Goal: Task Accomplishment & Management: Manage account settings

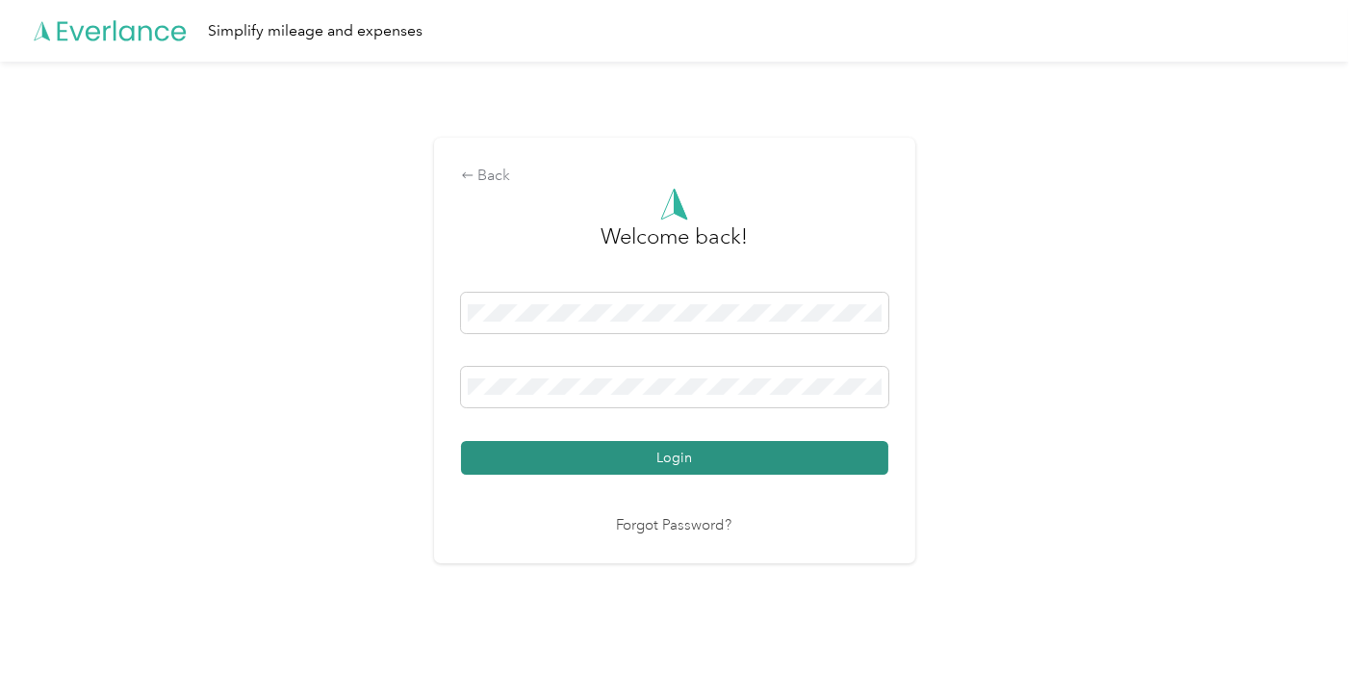
click at [679, 453] on button "Login" at bounding box center [674, 458] width 427 height 34
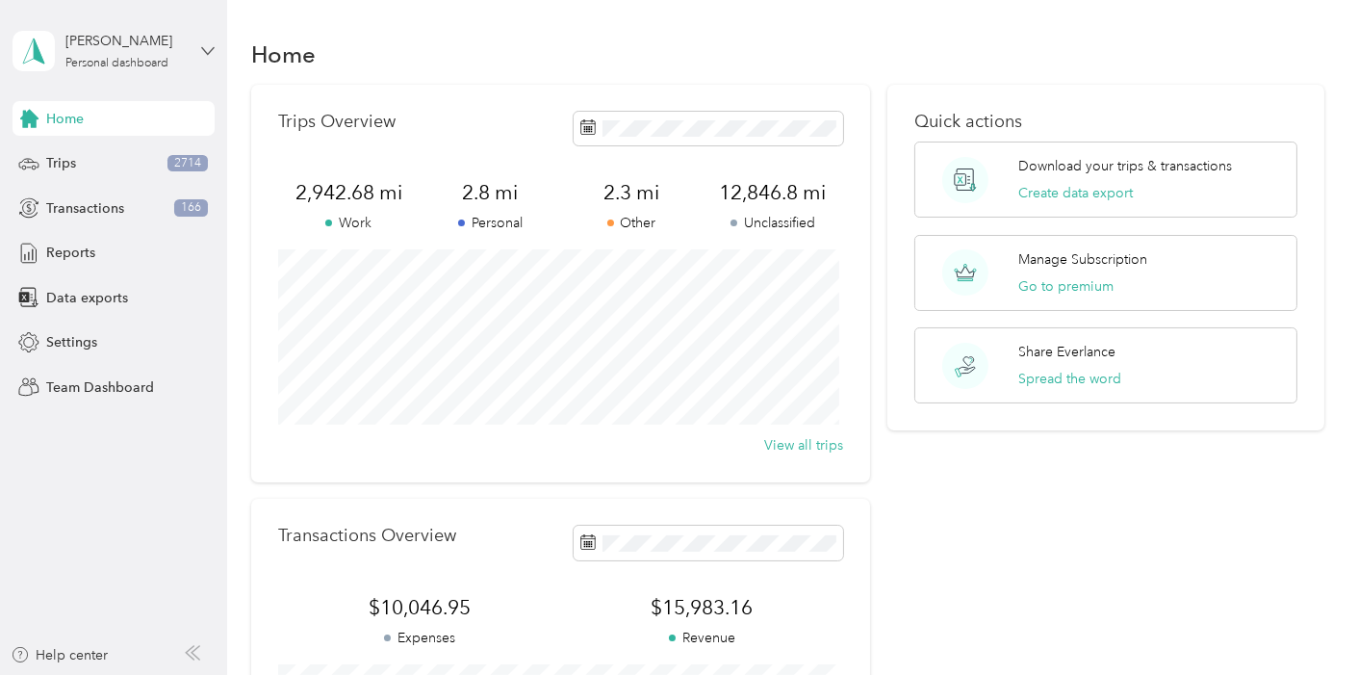
click at [206, 48] on icon at bounding box center [207, 50] width 13 height 13
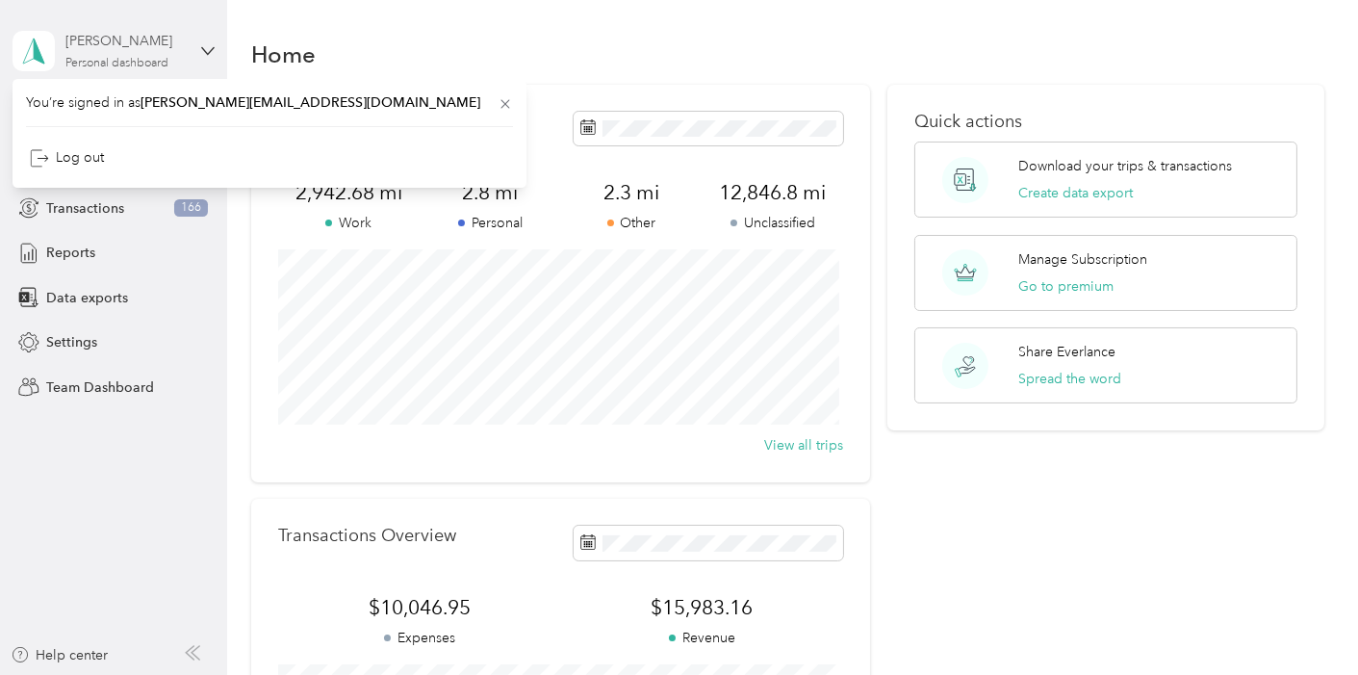
click at [148, 48] on div "[PERSON_NAME]" at bounding box center [125, 41] width 120 height 20
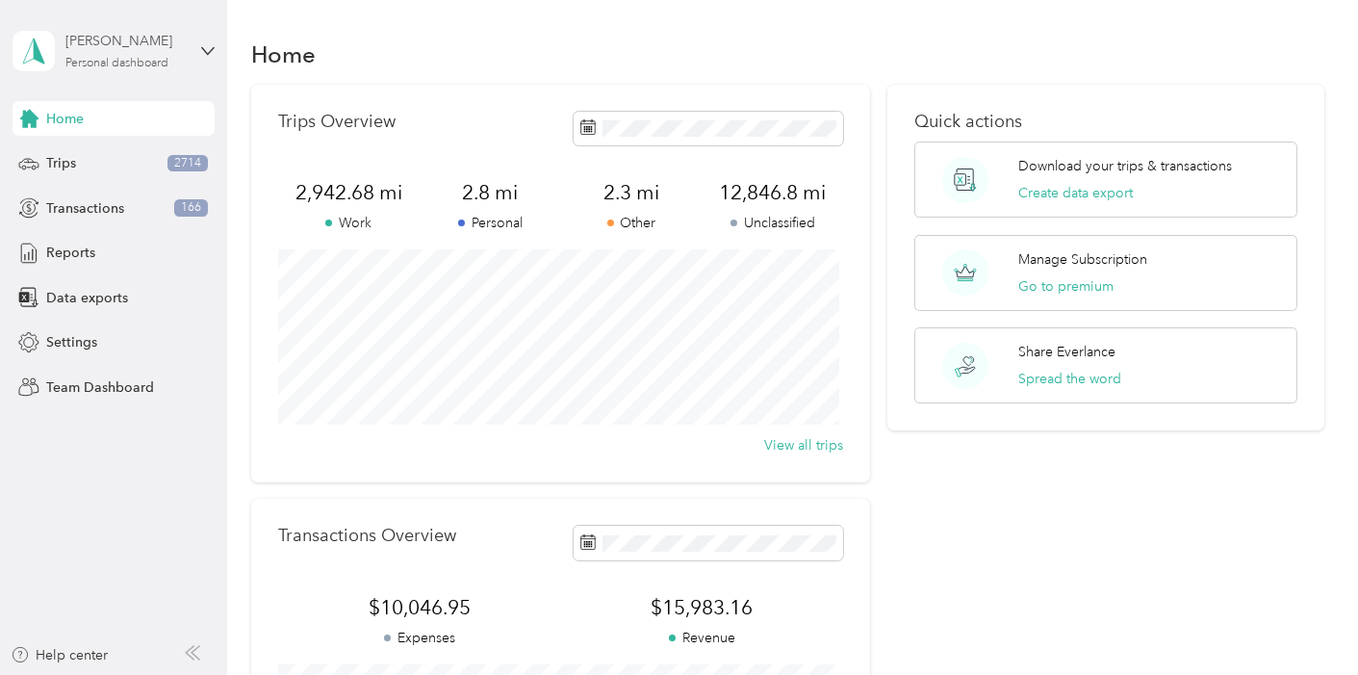
click at [82, 39] on div "[PERSON_NAME]" at bounding box center [125, 41] width 120 height 20
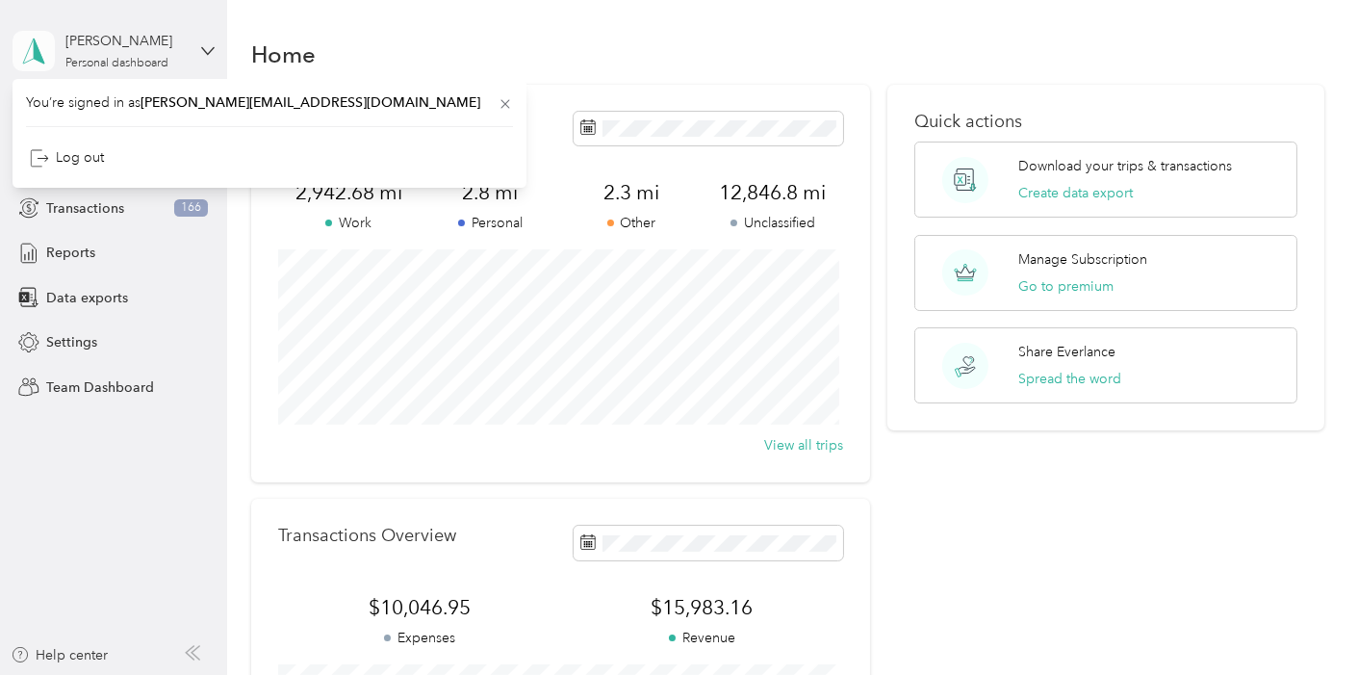
click at [33, 50] on icon at bounding box center [33, 51] width 29 height 27
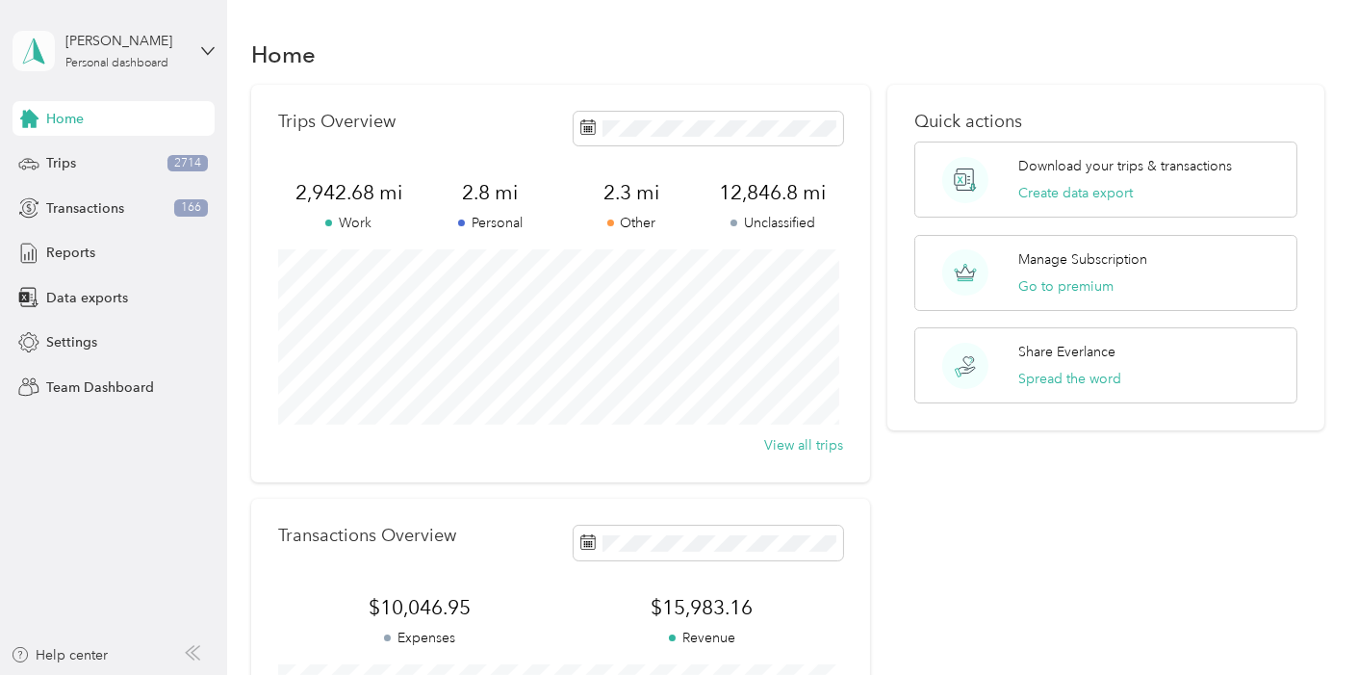
click at [33, 50] on icon at bounding box center [33, 51] width 29 height 27
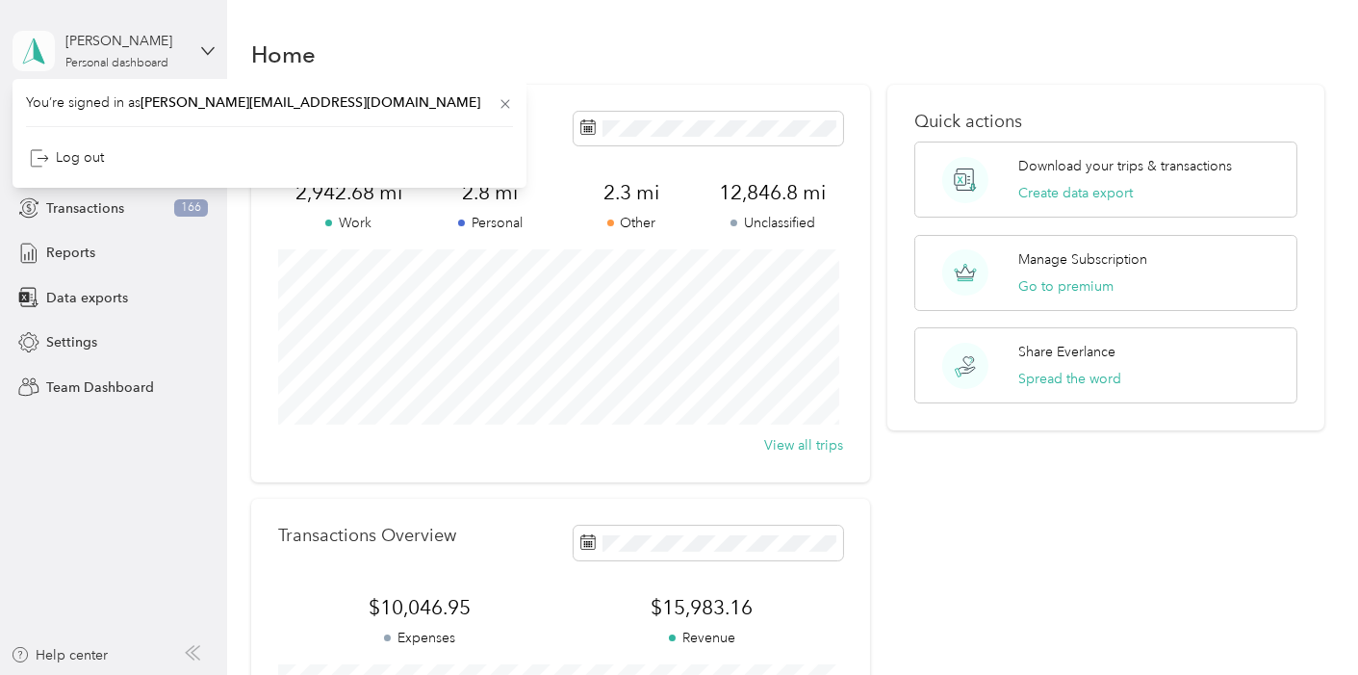
click at [33, 50] on icon at bounding box center [33, 51] width 29 height 27
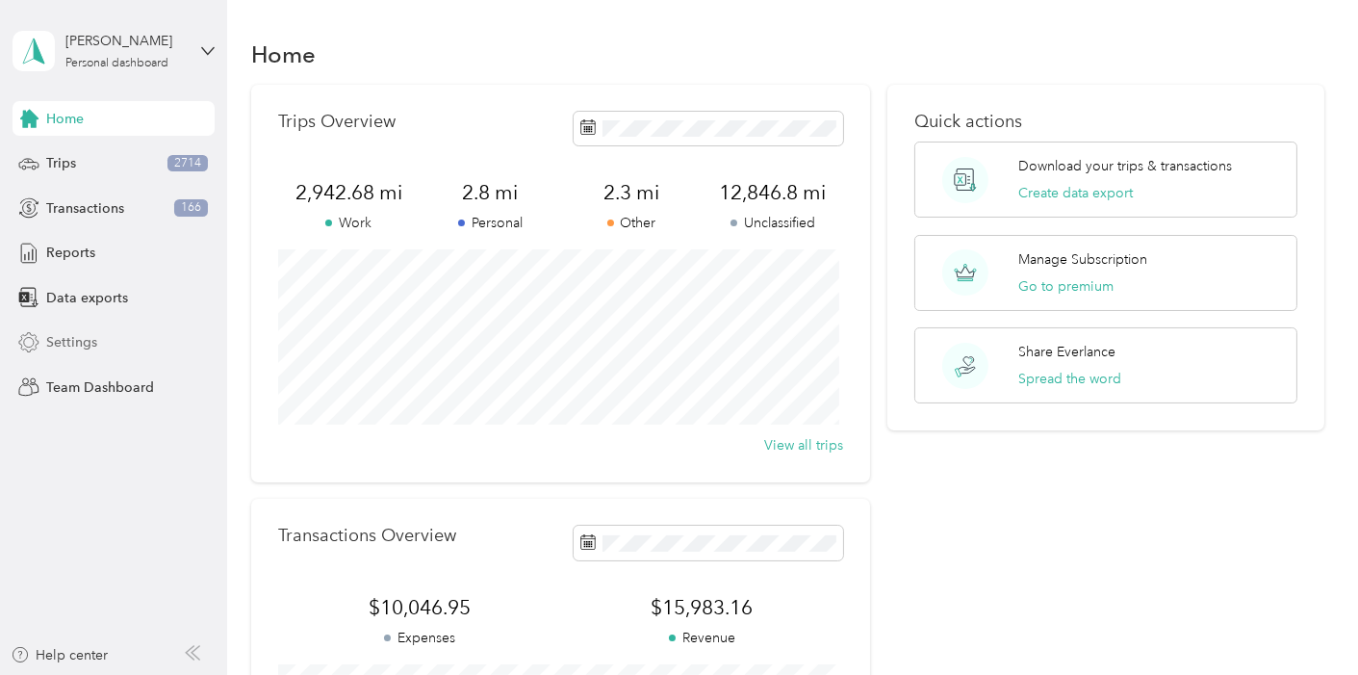
click at [82, 339] on span "Settings" at bounding box center [71, 342] width 51 height 20
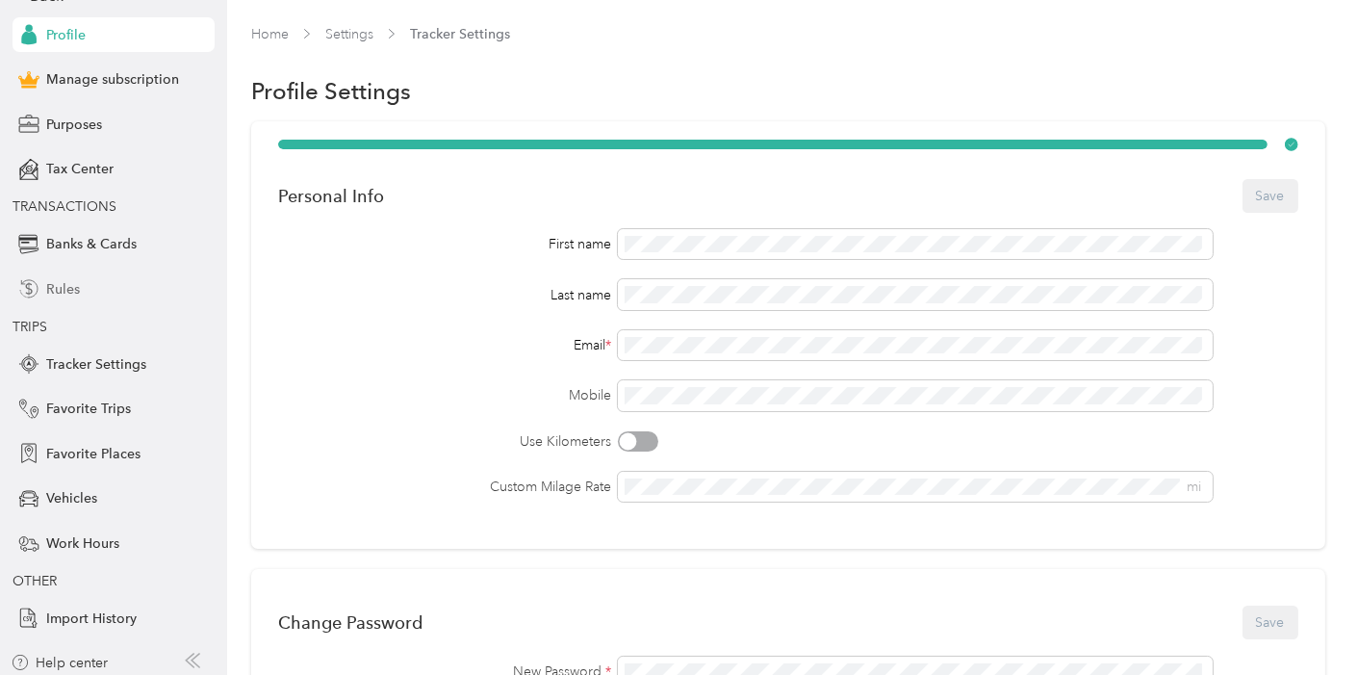
scroll to position [123, 0]
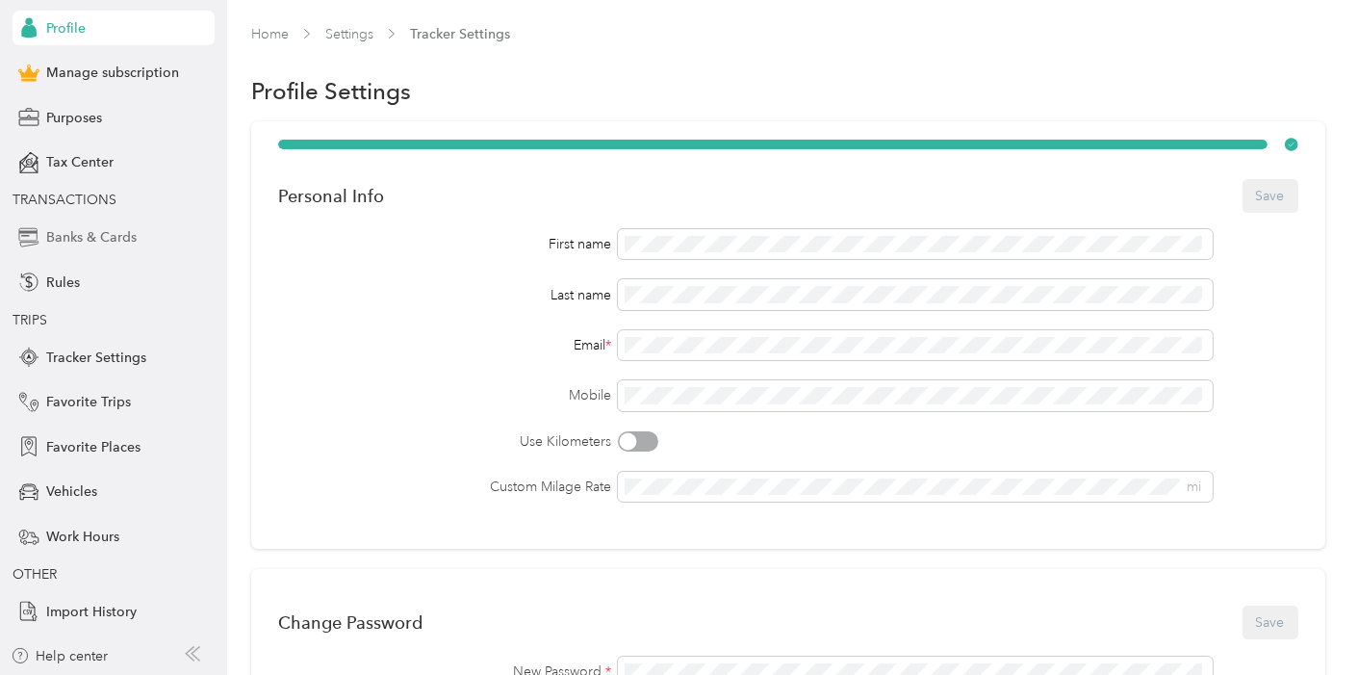
click at [92, 235] on span "Banks & Cards" at bounding box center [91, 237] width 90 height 20
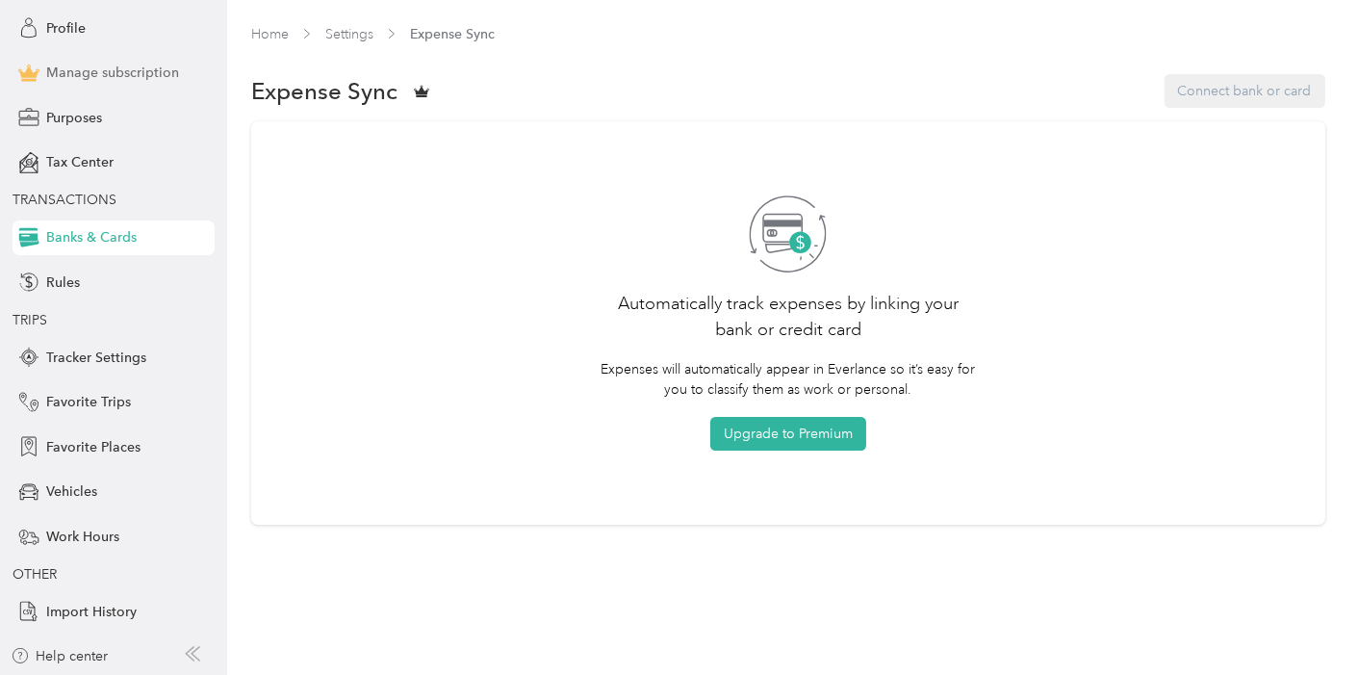
click at [132, 75] on span "Manage subscription" at bounding box center [112, 73] width 133 height 20
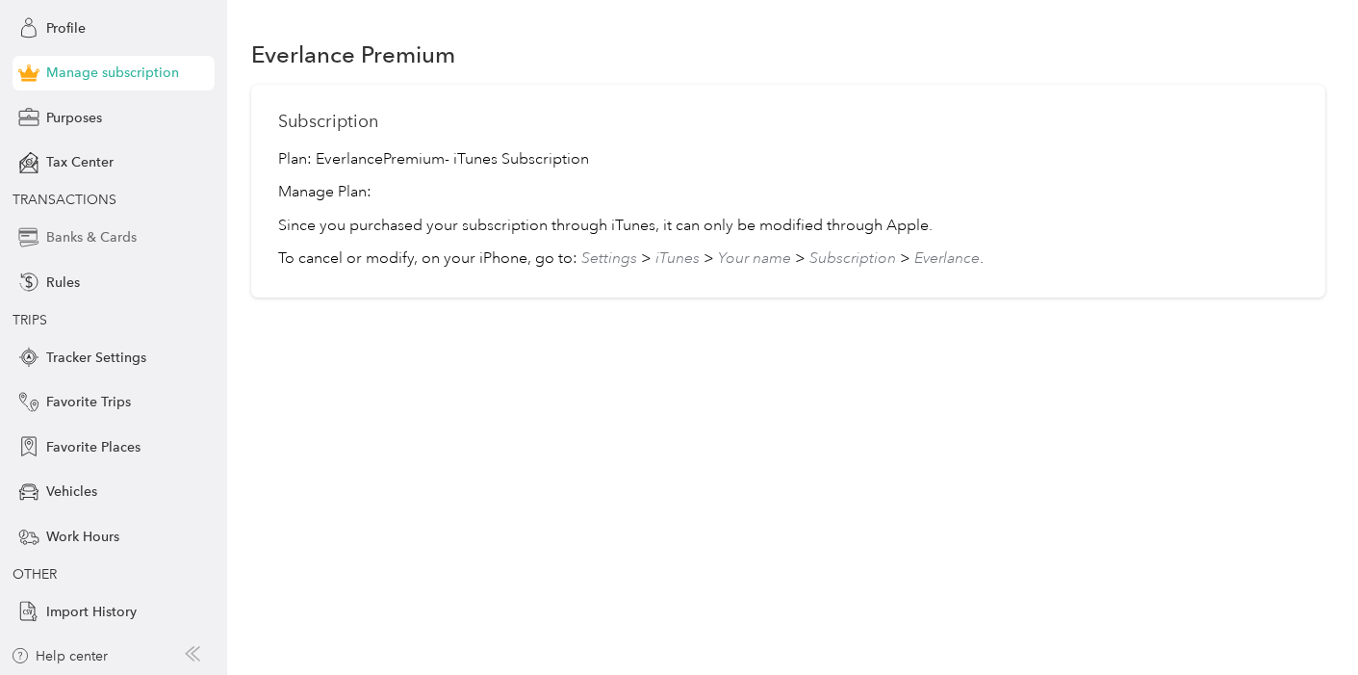
click at [95, 238] on span "Banks & Cards" at bounding box center [91, 237] width 90 height 20
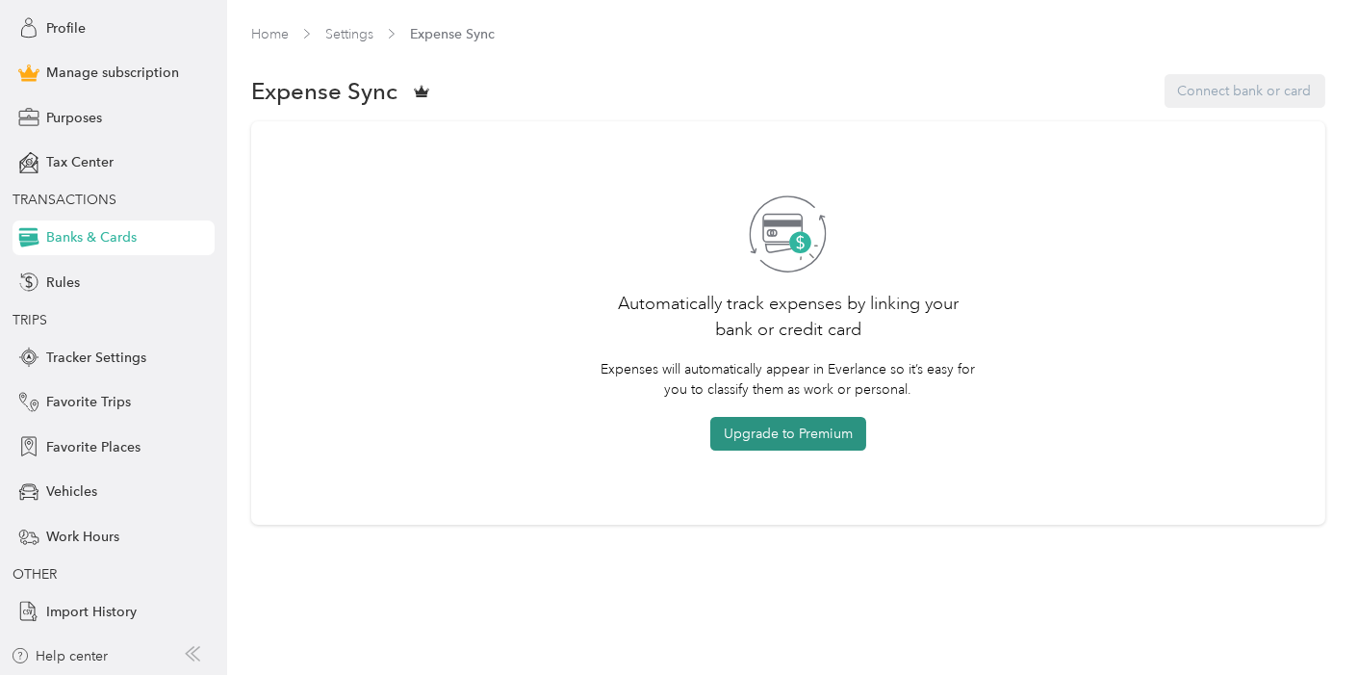
click at [773, 433] on button "Upgrade to Premium" at bounding box center [788, 434] width 156 height 34
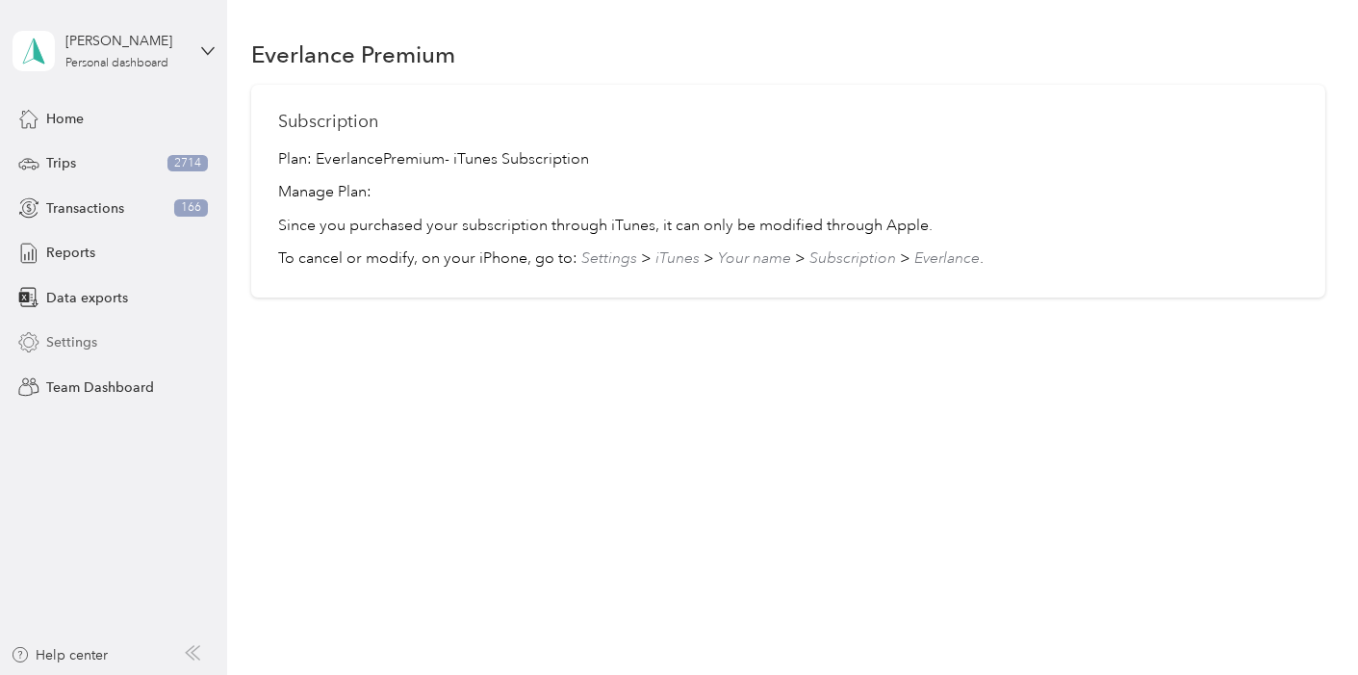
click at [85, 342] on span "Settings" at bounding box center [71, 342] width 51 height 20
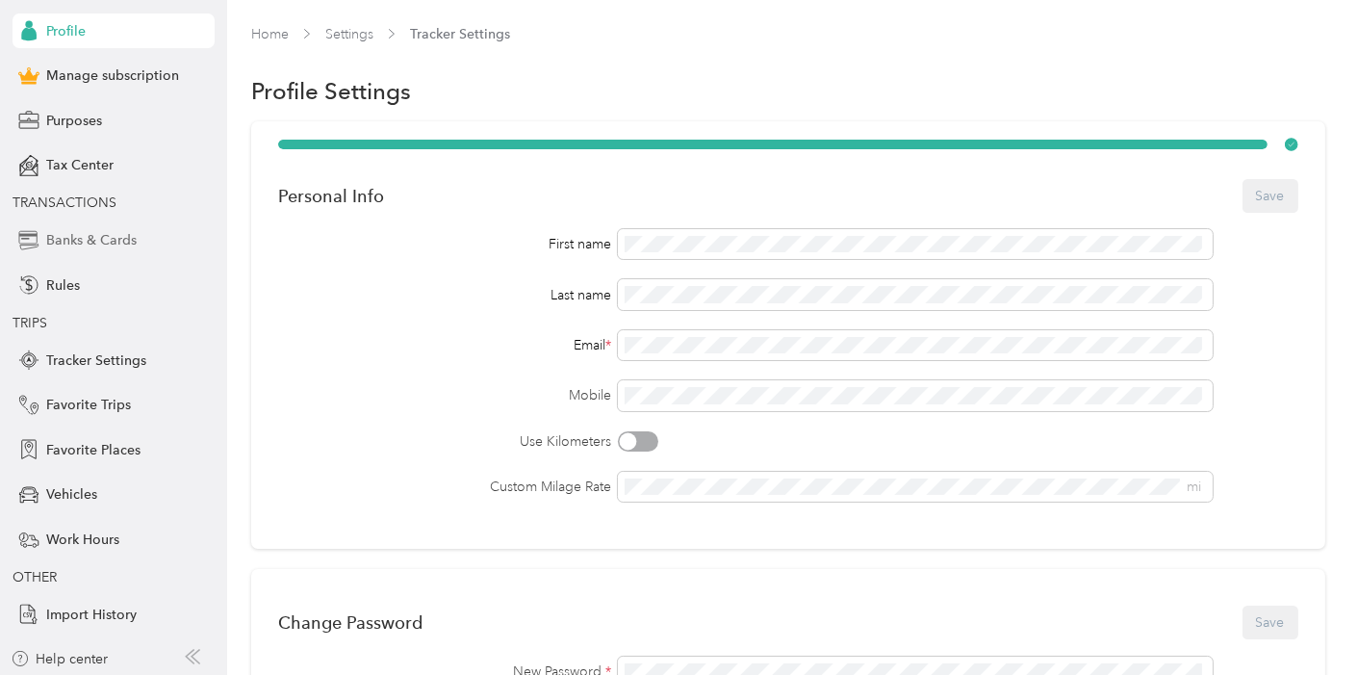
scroll to position [123, 0]
click at [100, 607] on span "Import History" at bounding box center [91, 612] width 90 height 20
